Goal: Use online tool/utility: Utilize a website feature to perform a specific function

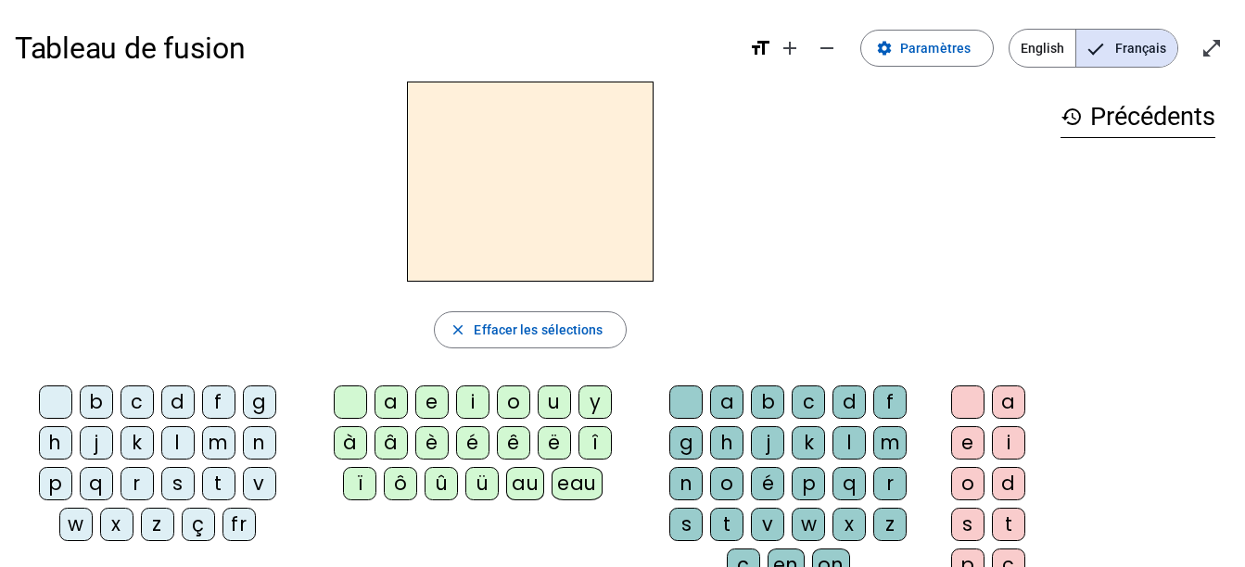
click at [218, 484] on div "t" at bounding box center [218, 483] width 33 height 33
click at [437, 402] on div "e" at bounding box center [431, 402] width 33 height 33
click at [184, 411] on div "d" at bounding box center [177, 402] width 33 height 33
drag, startPoint x: 218, startPoint y: 446, endPoint x: 215, endPoint y: 357, distance: 89.0
click at [218, 444] on div "m" at bounding box center [218, 442] width 33 height 33
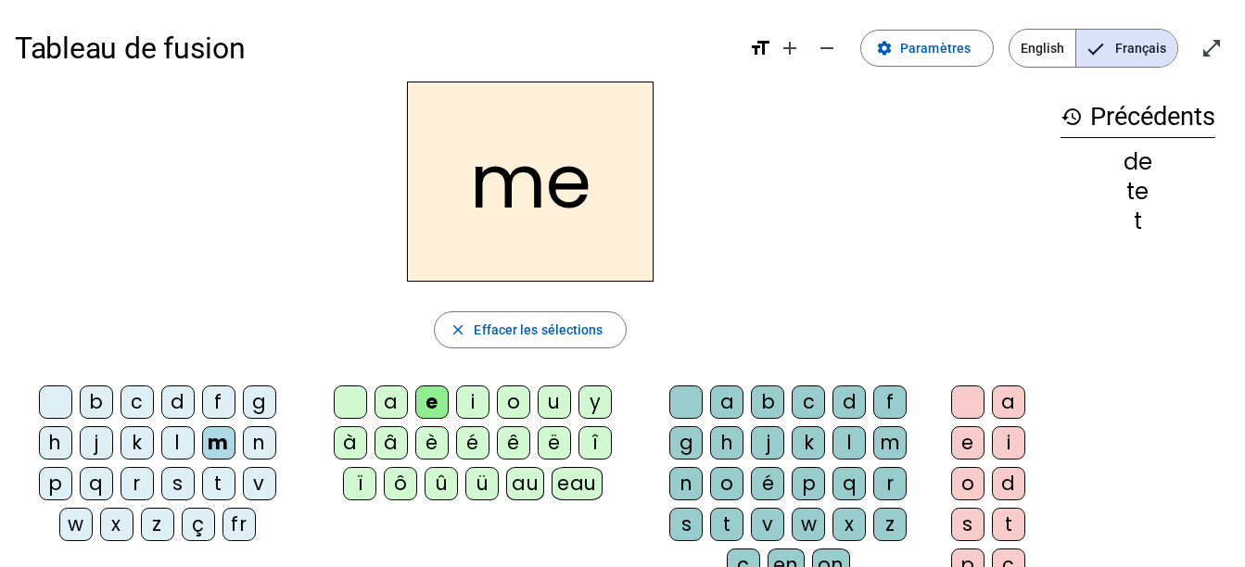
drag, startPoint x: 381, startPoint y: 399, endPoint x: 348, endPoint y: 374, distance: 41.2
click at [381, 399] on div "a" at bounding box center [390, 402] width 33 height 33
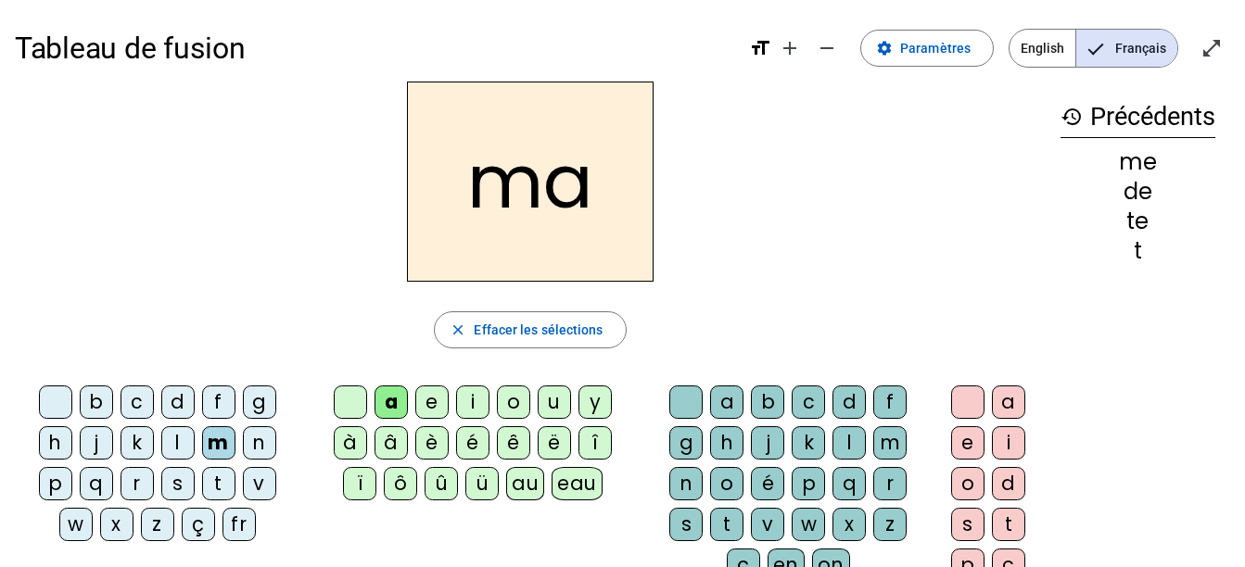
click at [853, 448] on div "l" at bounding box center [848, 442] width 33 height 33
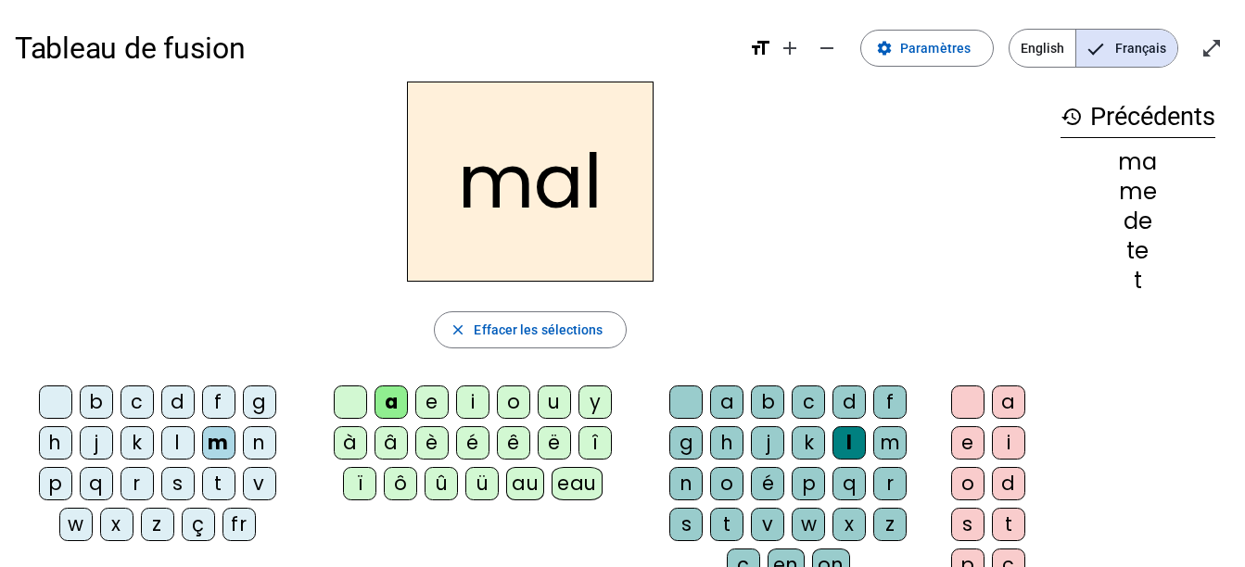
click at [465, 407] on div "i" at bounding box center [472, 402] width 33 height 33
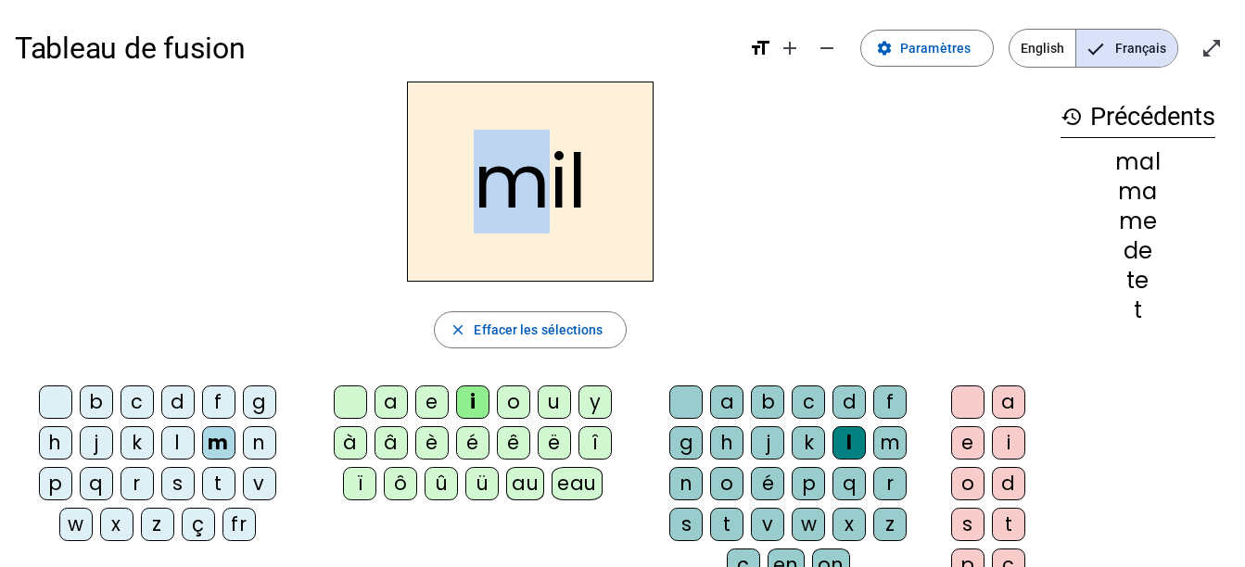
drag, startPoint x: 501, startPoint y: 200, endPoint x: 518, endPoint y: 200, distance: 17.6
click at [518, 200] on h2 "mil" at bounding box center [530, 182] width 247 height 200
click at [519, 198] on h2 "mil" at bounding box center [530, 182] width 247 height 200
